Goal: Task Accomplishment & Management: Manage account settings

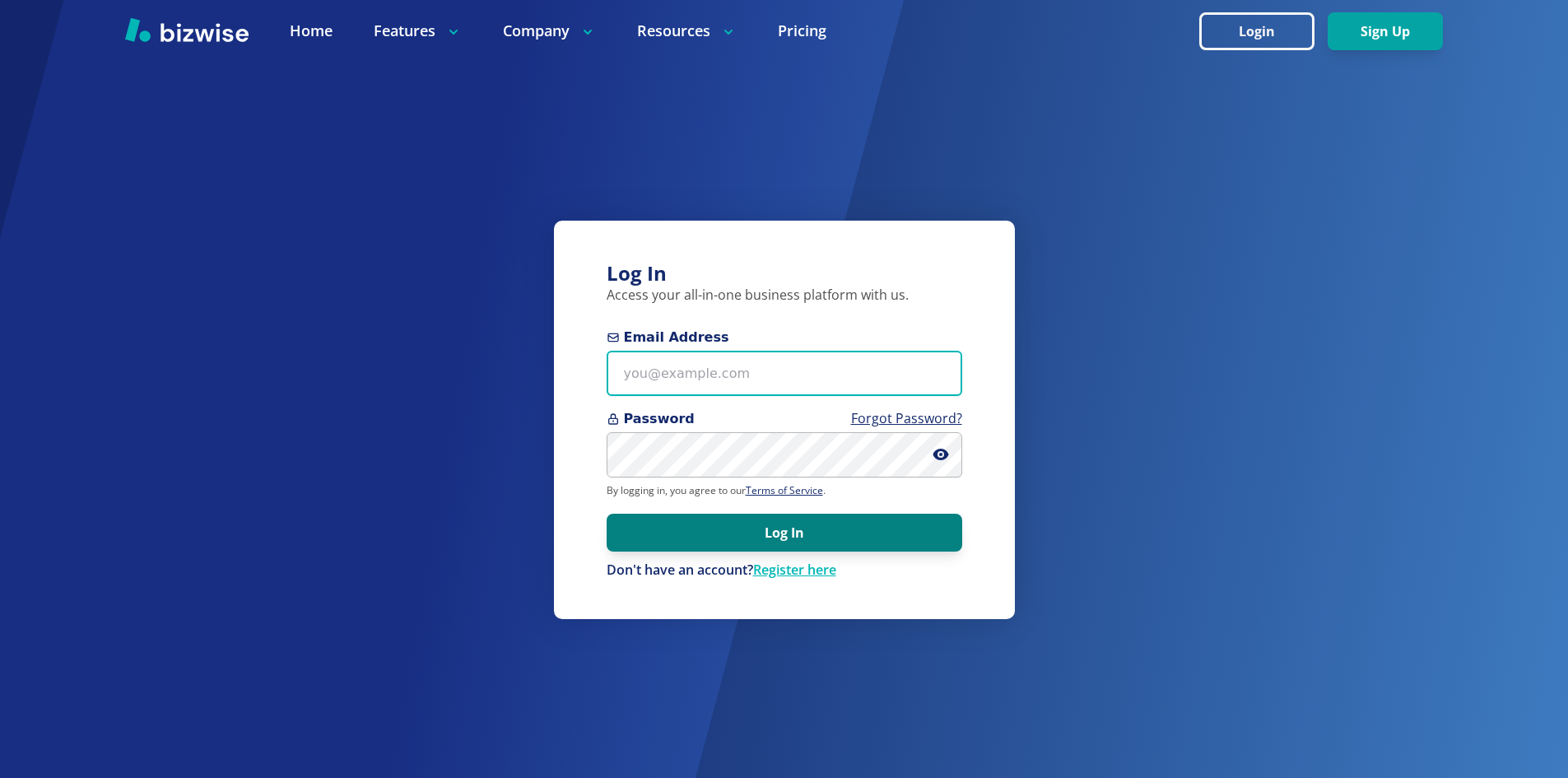
type input "[EMAIL_ADDRESS][DOMAIN_NAME]"
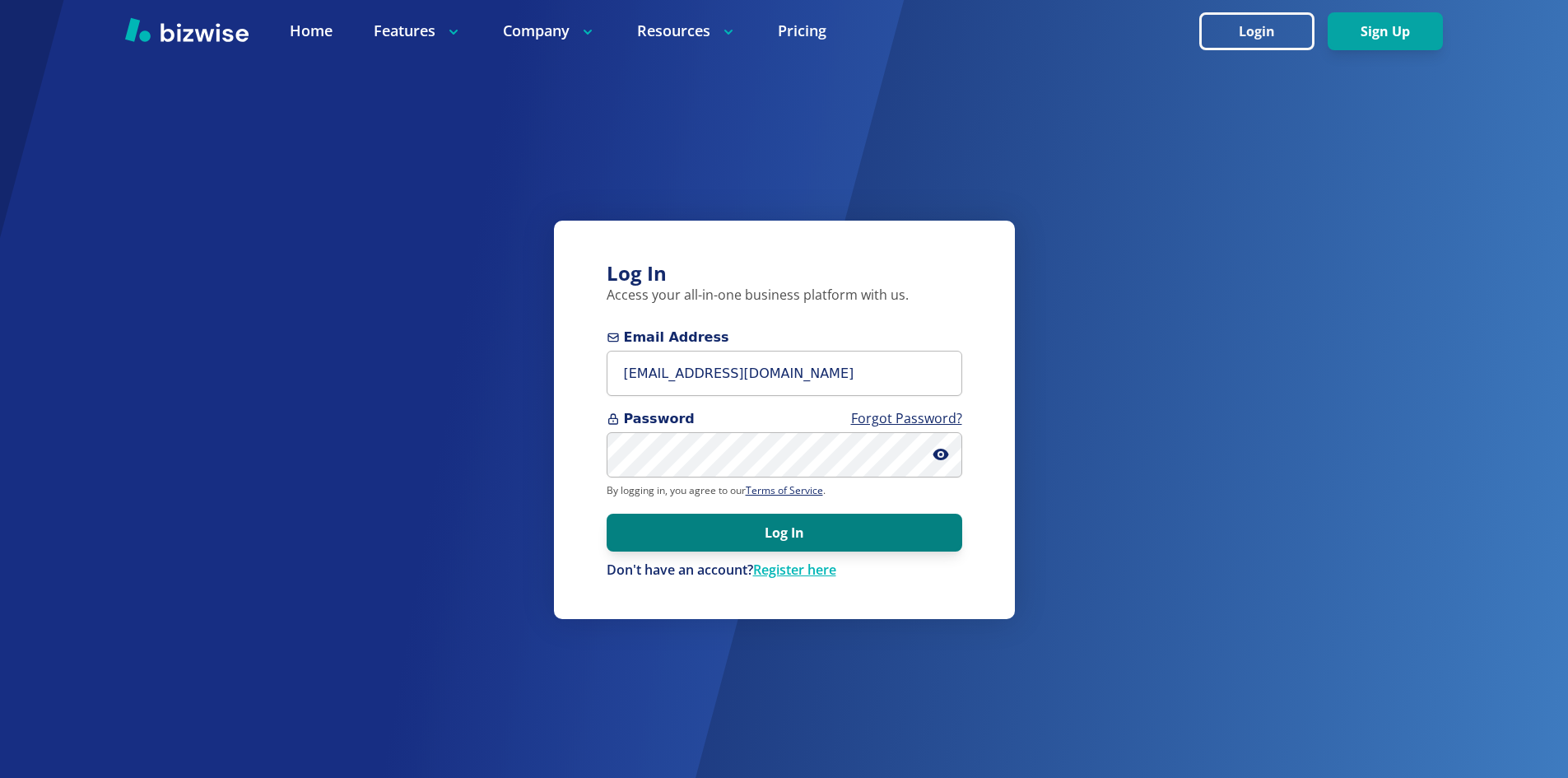
click at [768, 523] on button "Log In" at bounding box center [784, 532] width 355 height 38
